Goal: Task Accomplishment & Management: Complete application form

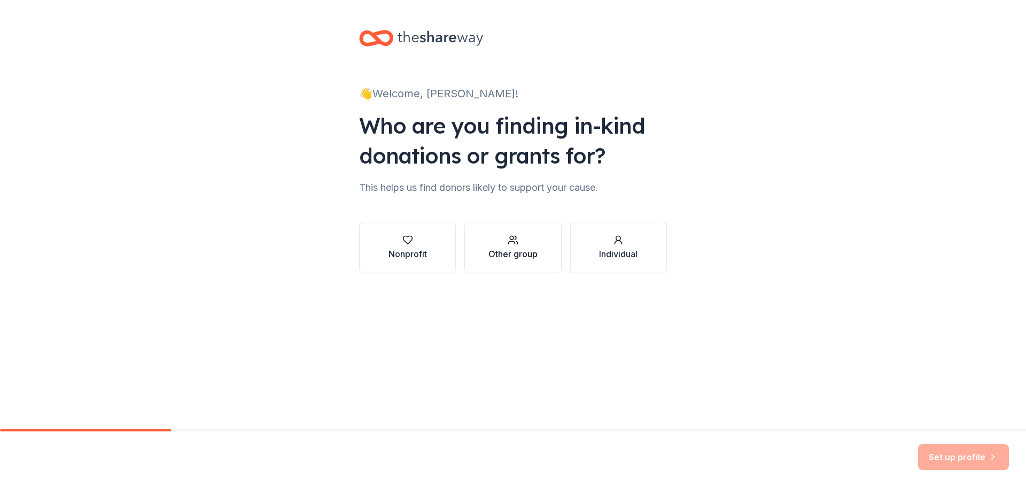
click at [495, 236] on div "button" at bounding box center [513, 240] width 49 height 11
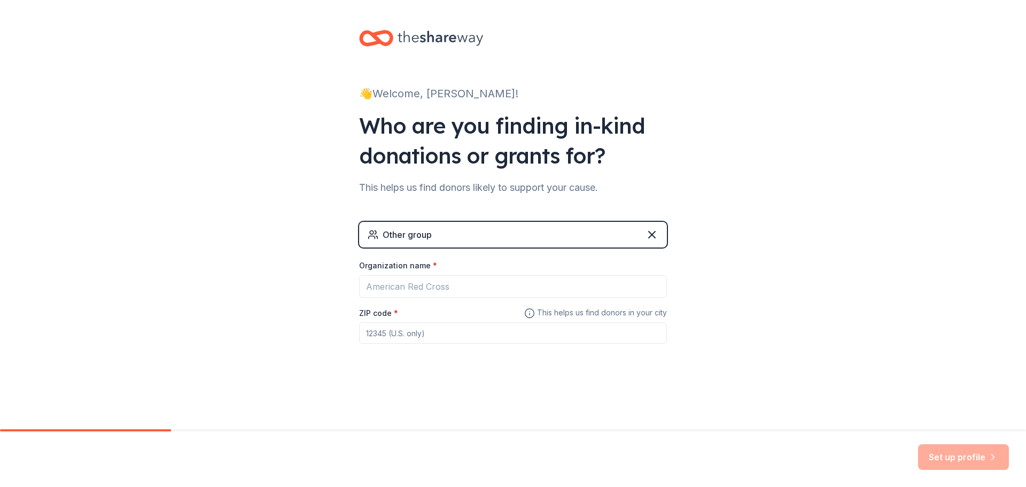
click at [504, 233] on div "Other group" at bounding box center [513, 235] width 308 height 26
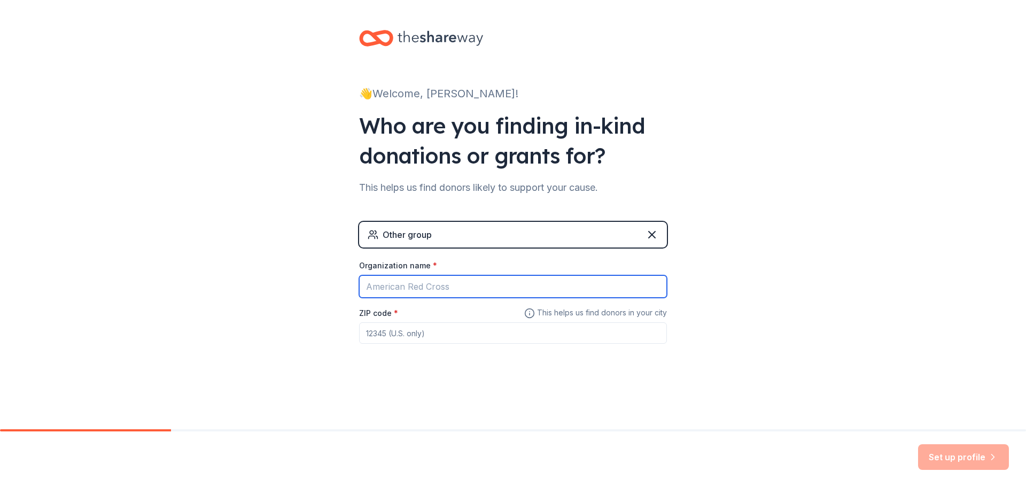
click at [457, 295] on input "Organization name *" at bounding box center [513, 286] width 308 height 22
type input "[GEOGRAPHIC_DATA]- Unified Sports"
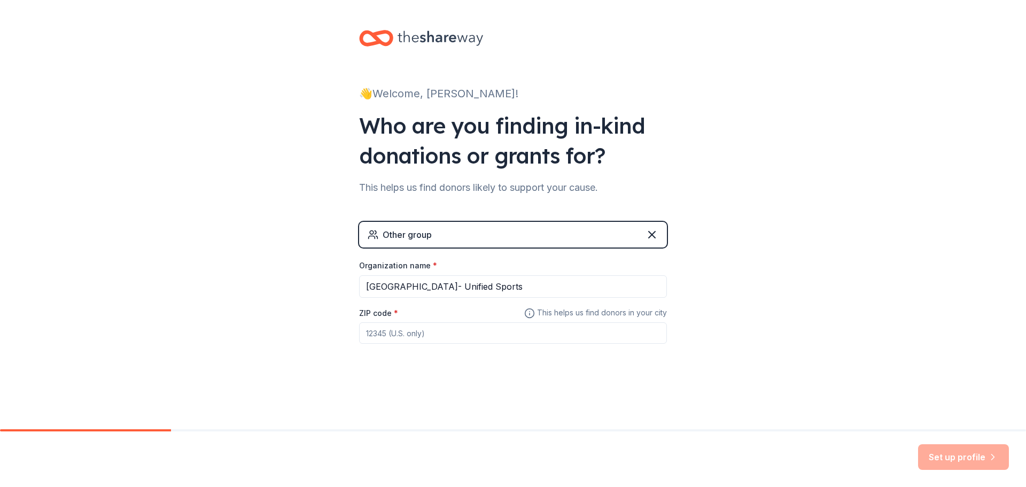
click at [408, 331] on input "ZIP code *" at bounding box center [513, 332] width 308 height 21
type input "92129"
click at [957, 453] on button "Set up profile" at bounding box center [963, 457] width 91 height 26
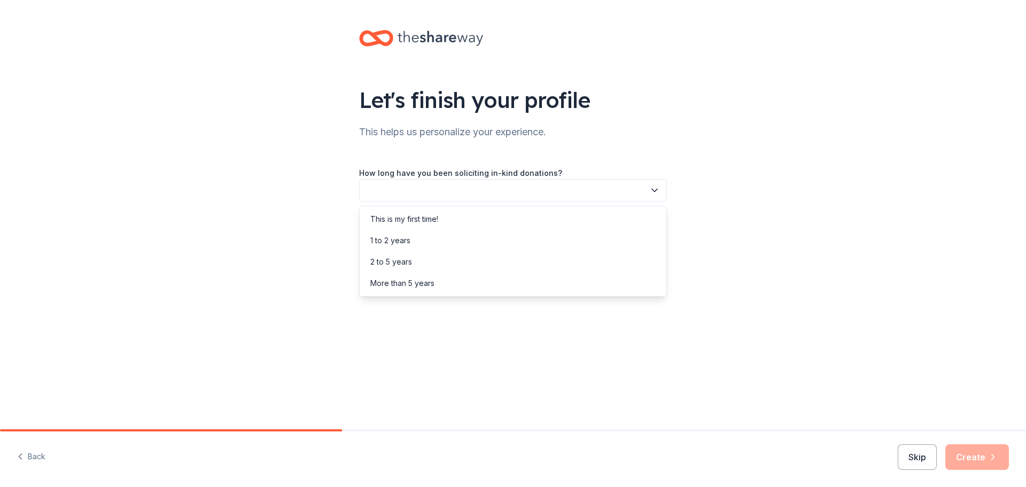
click at [550, 187] on button "button" at bounding box center [513, 190] width 308 height 22
click at [485, 243] on div "1 to 2 years" at bounding box center [513, 240] width 303 height 21
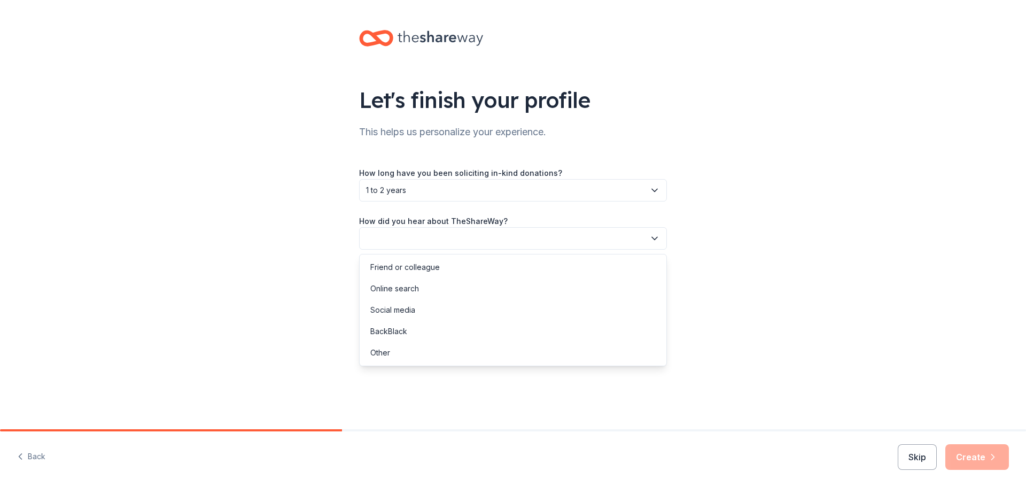
click at [484, 239] on button "button" at bounding box center [513, 238] width 308 height 22
click at [471, 284] on div "Online search" at bounding box center [513, 288] width 303 height 21
click at [985, 460] on button "Create" at bounding box center [978, 457] width 64 height 26
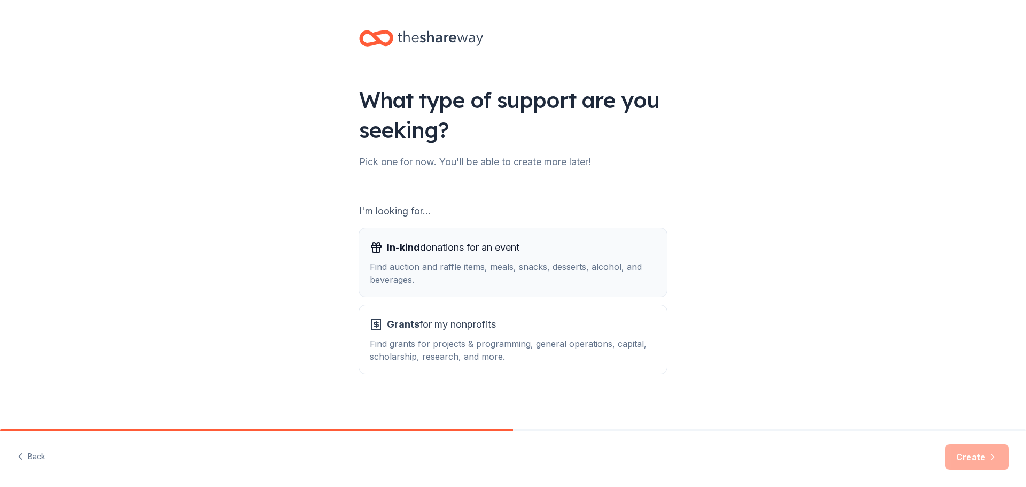
click at [558, 264] on div "Find auction and raffle items, meals, snacks, desserts, alcohol, and beverages." at bounding box center [513, 273] width 286 height 26
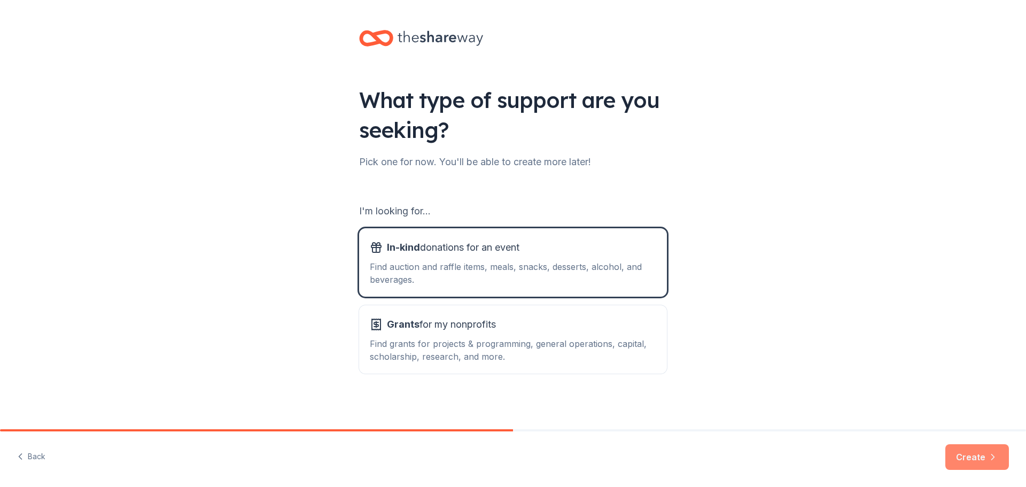
click at [985, 463] on button "Create" at bounding box center [978, 457] width 64 height 26
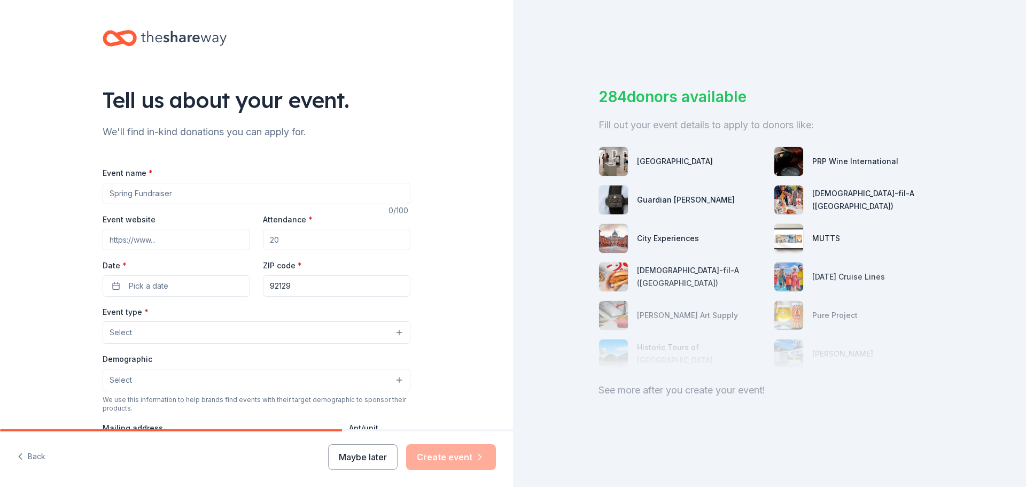
click at [290, 191] on input "Event name *" at bounding box center [257, 193] width 308 height 21
type input "[GEOGRAPHIC_DATA]- Unified Pe"
type input "[DOMAIN_NAME]"
type input "2000"
click at [220, 284] on button "Pick a date" at bounding box center [177, 285] width 148 height 21
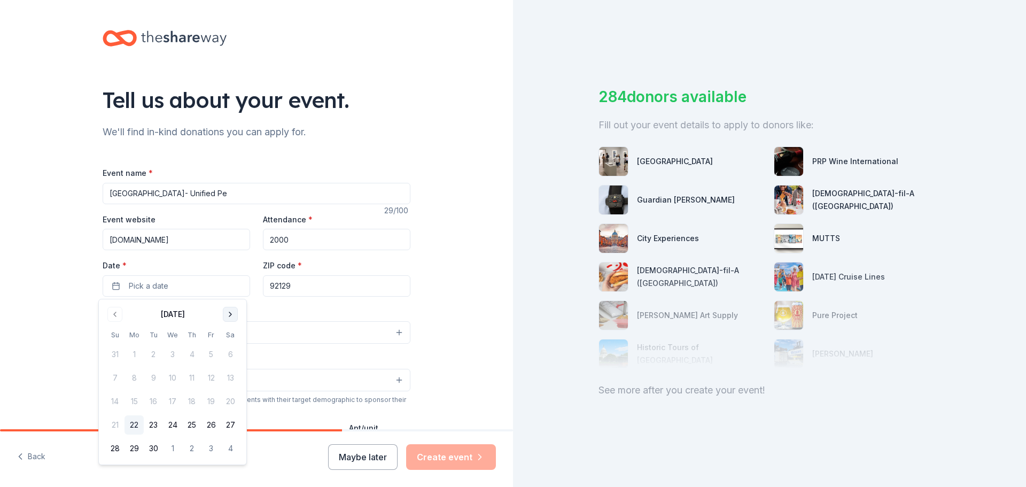
click at [224, 320] on button "Go to next month" at bounding box center [230, 314] width 15 height 15
click at [208, 422] on button "24" at bounding box center [211, 424] width 19 height 19
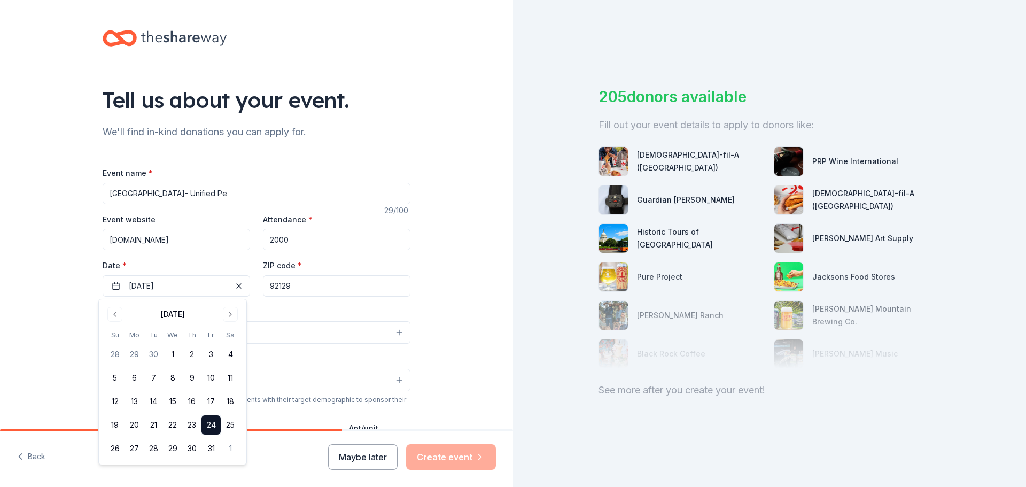
click at [447, 300] on div "Tell us about your event. We'll find in-kind donations you can apply for. Event…" at bounding box center [256, 355] width 513 height 711
click at [300, 332] on button "Select" at bounding box center [257, 332] width 308 height 22
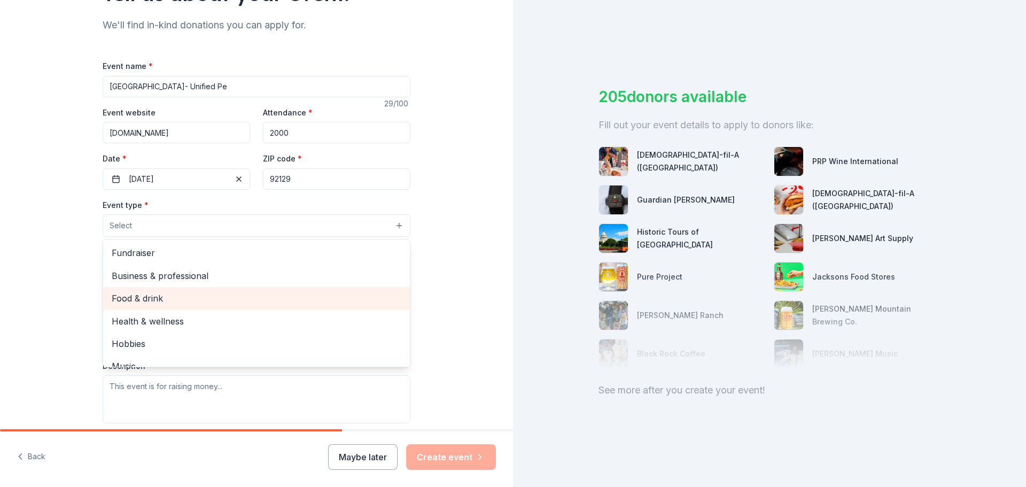
click at [230, 291] on span "Food & drink" at bounding box center [257, 298] width 290 height 14
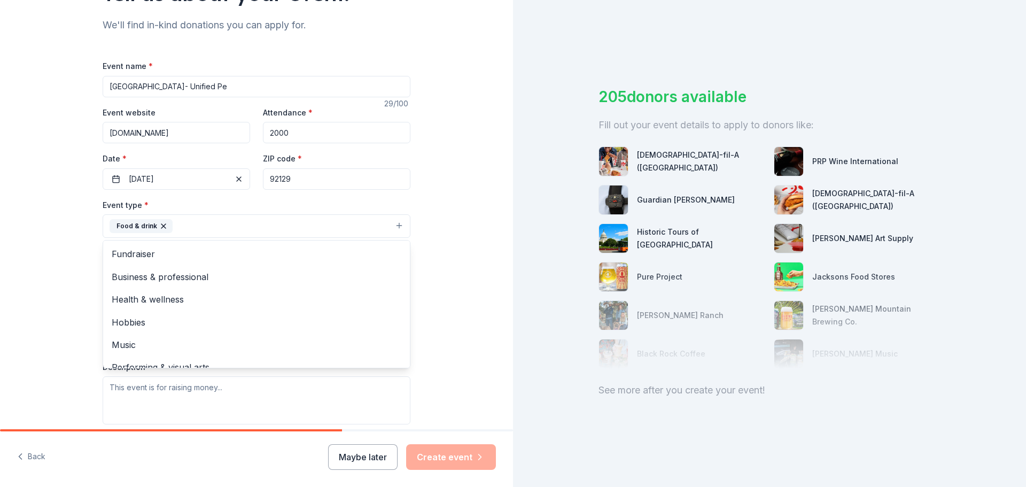
click at [448, 276] on div "Tell us about your event. We'll find in-kind donations you can apply for. Event…" at bounding box center [256, 249] width 513 height 712
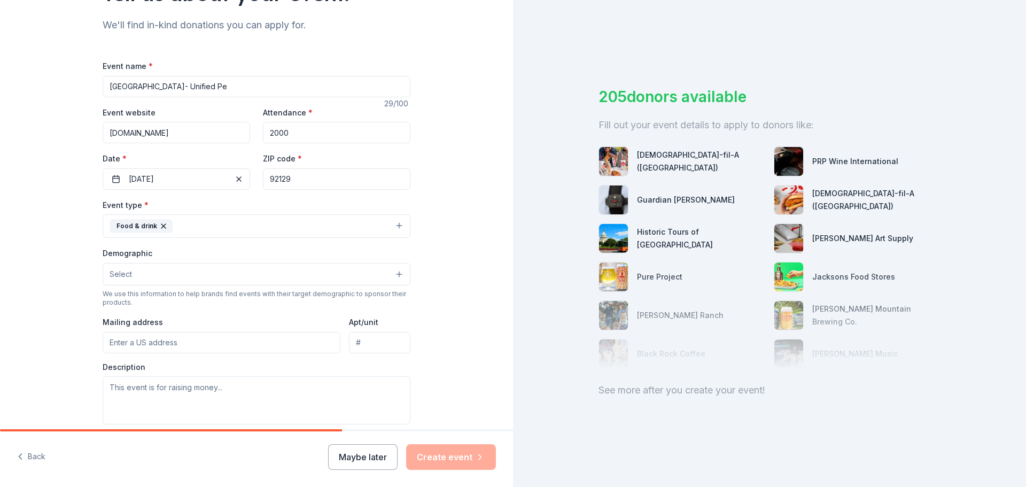
scroll to position [160, 0]
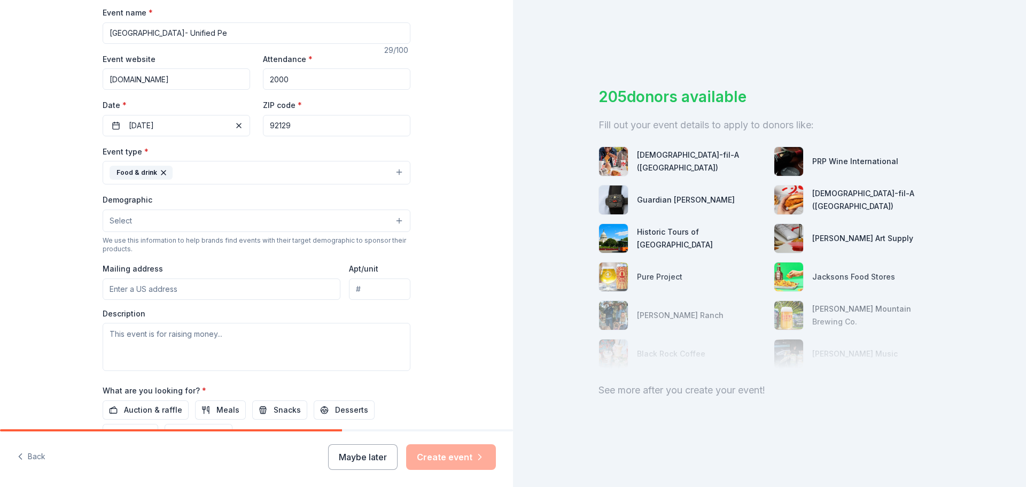
click at [279, 223] on button "Select" at bounding box center [257, 221] width 308 height 22
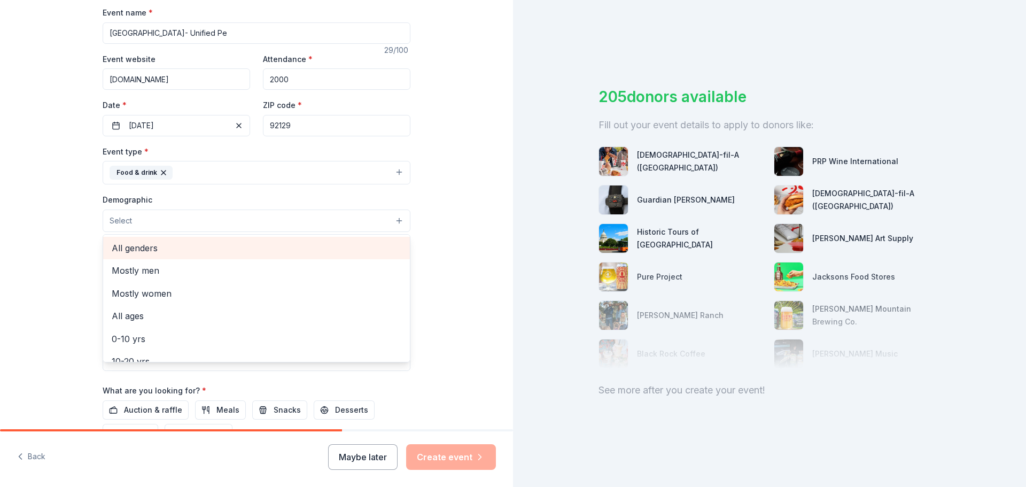
click at [270, 249] on span "All genders" at bounding box center [257, 248] width 290 height 14
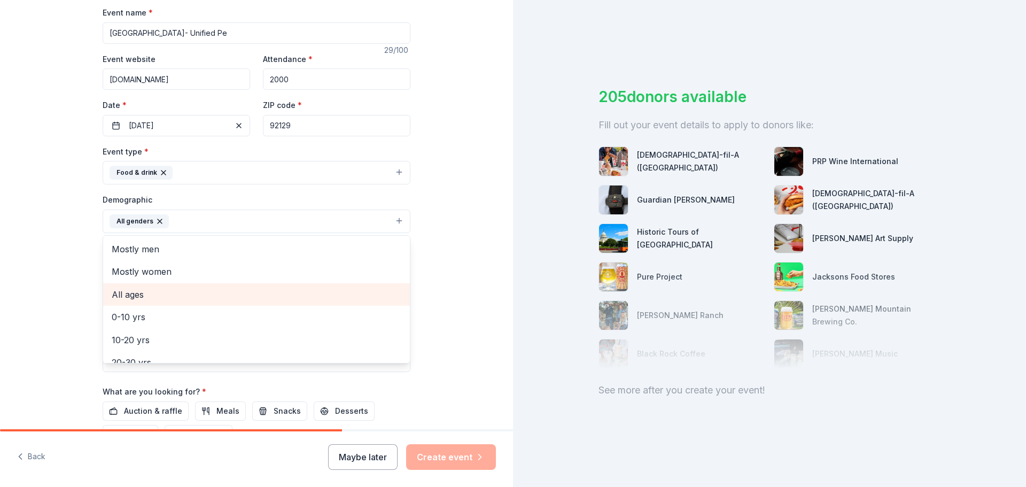
scroll to position [53, 0]
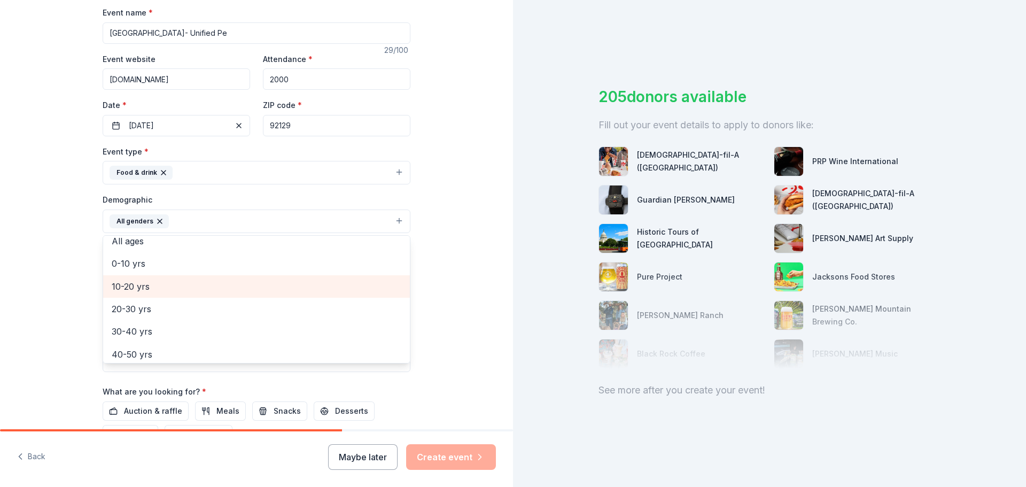
click at [239, 287] on span "10-20 yrs" at bounding box center [257, 287] width 290 height 14
click at [435, 239] on div "Tell us about your event. We'll find in-kind donations you can apply for. Event…" at bounding box center [256, 197] width 513 height 714
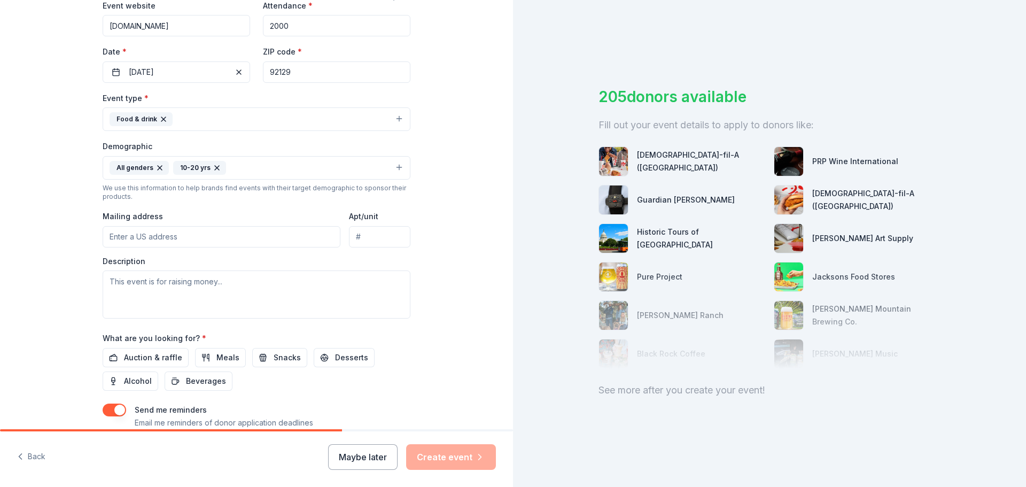
scroll to position [267, 0]
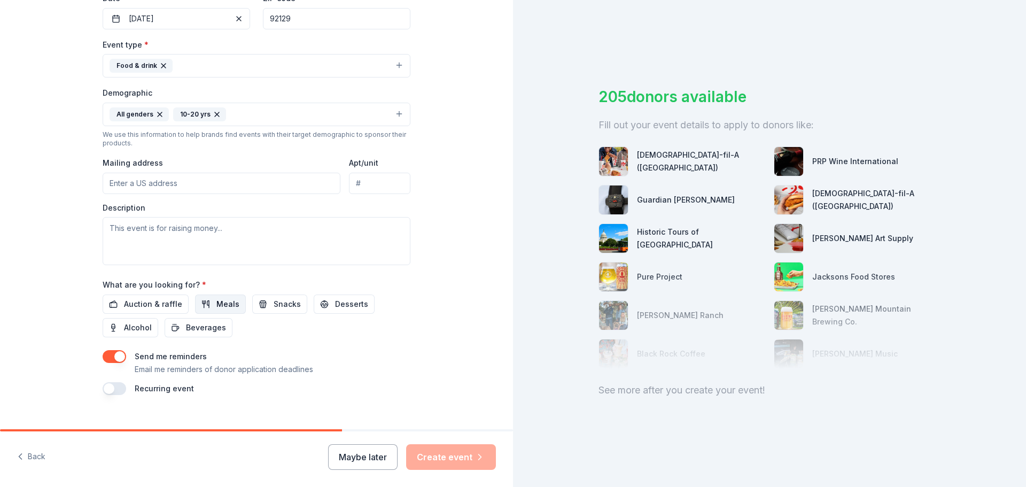
click at [231, 305] on button "Meals" at bounding box center [220, 304] width 51 height 19
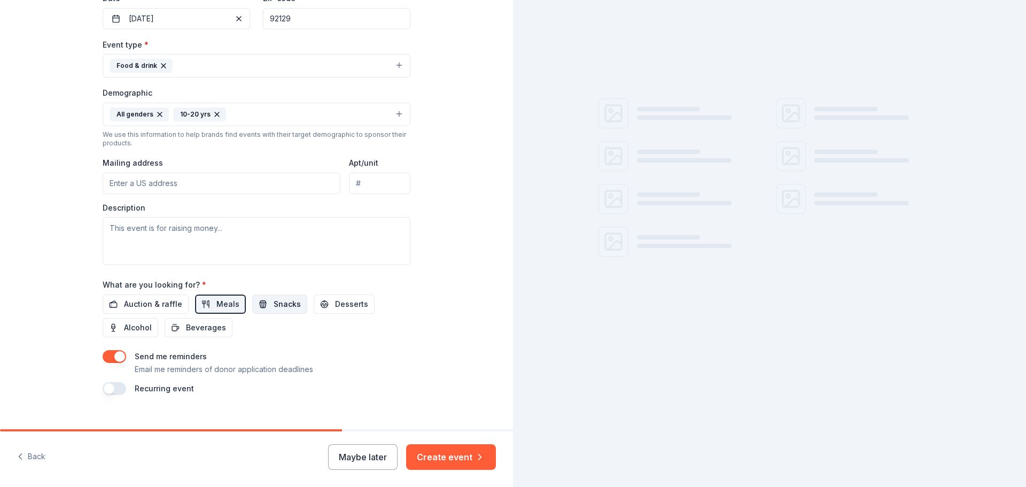
click at [274, 303] on span "Snacks" at bounding box center [287, 304] width 27 height 13
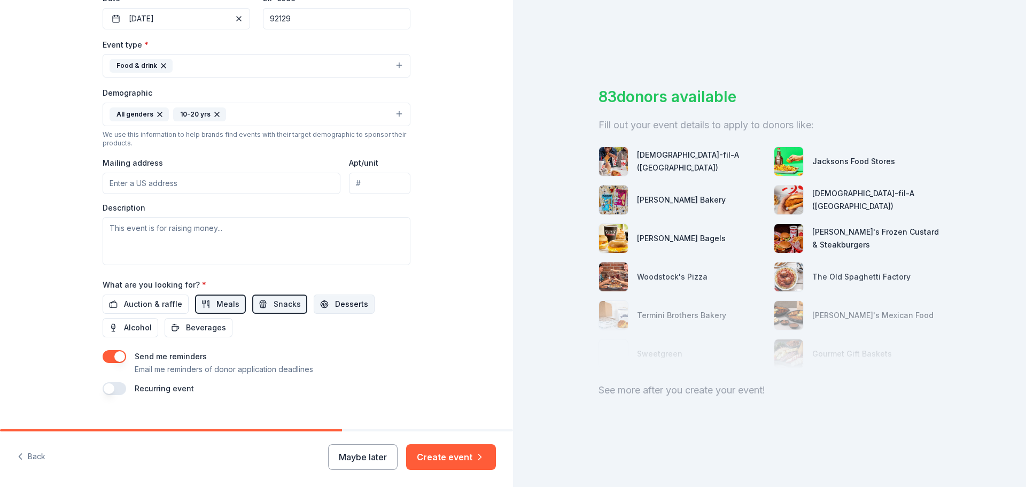
click at [335, 307] on span "Desserts" at bounding box center [351, 304] width 33 height 13
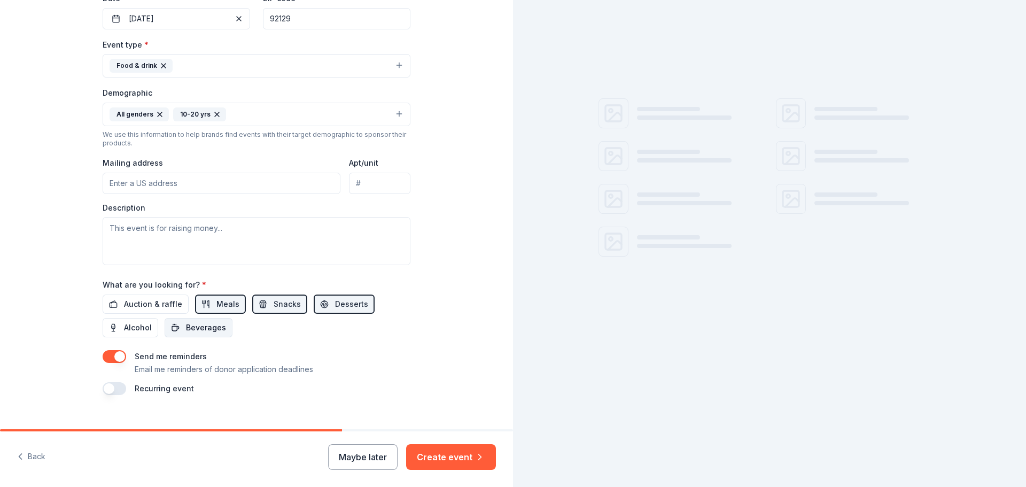
click at [207, 326] on span "Beverages" at bounding box center [206, 327] width 40 height 13
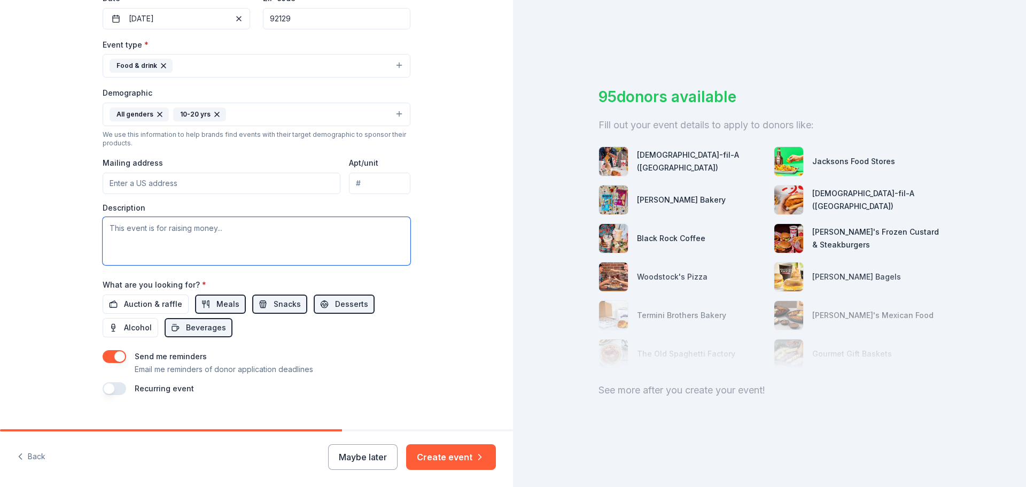
click at [235, 236] on textarea at bounding box center [257, 241] width 308 height 48
click at [229, 222] on textarea at bounding box center [257, 241] width 308 height 48
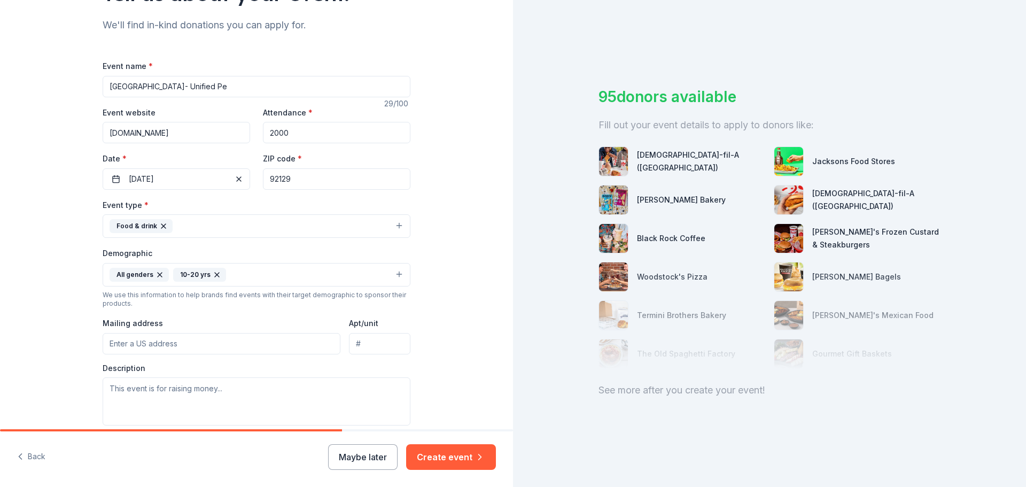
scroll to position [0, 0]
